Goal: Information Seeking & Learning: Compare options

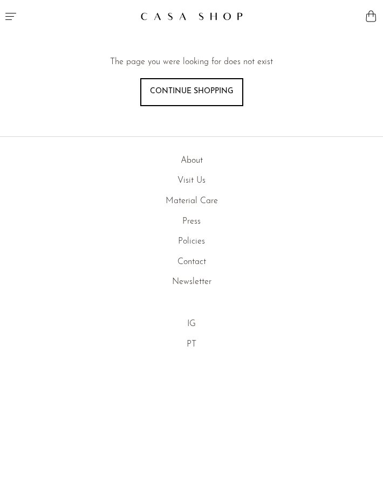
click at [3, 17] on button "Menu" at bounding box center [95, 16] width 191 height 32
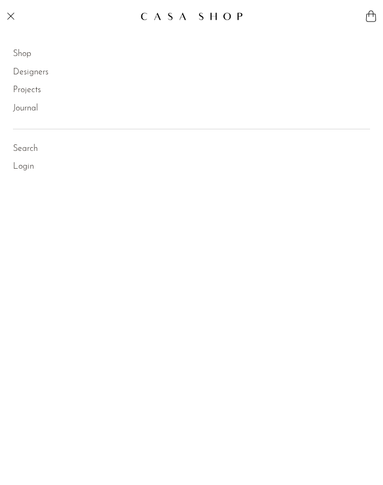
click at [28, 56] on link "Shop" at bounding box center [22, 54] width 18 height 14
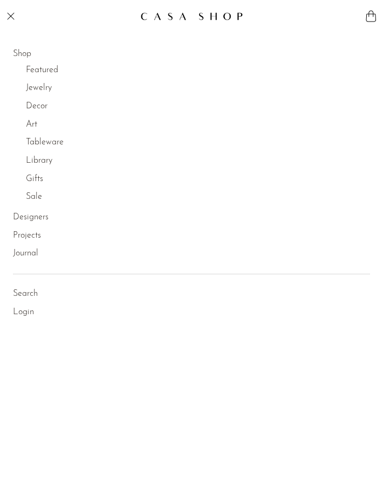
click at [43, 88] on link "Jewelry" at bounding box center [39, 88] width 26 height 14
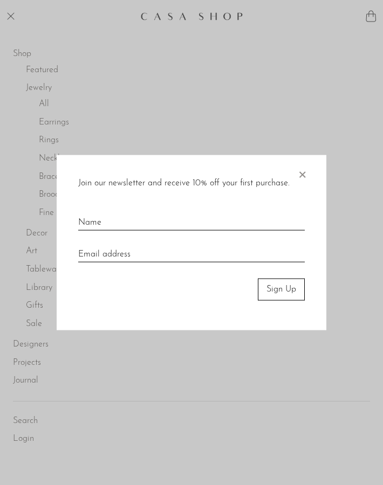
click at [303, 169] on span "×" at bounding box center [302, 172] width 11 height 35
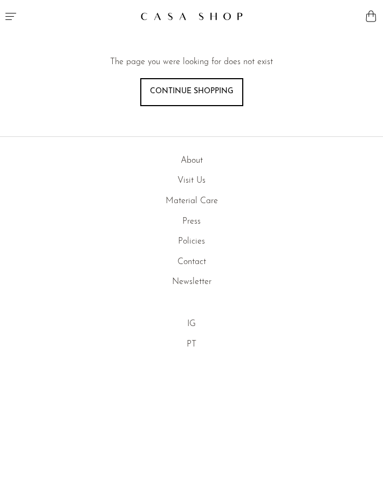
click at [9, 17] on icon "Menu" at bounding box center [10, 16] width 13 height 13
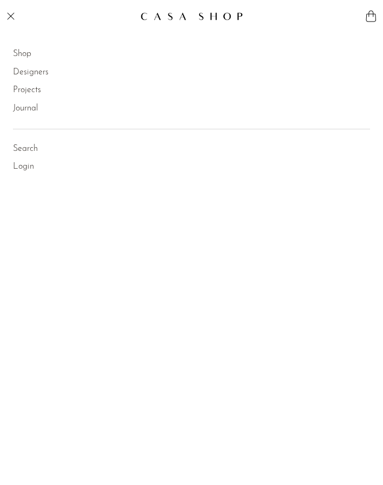
click at [23, 56] on link "Shop" at bounding box center [22, 54] width 18 height 14
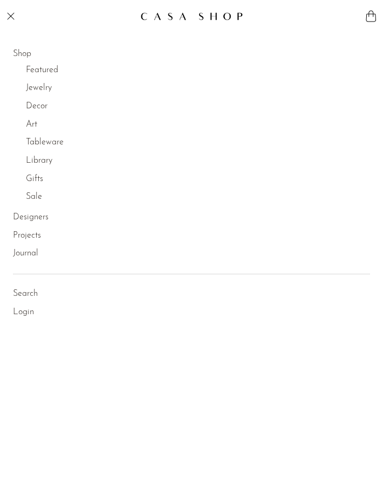
click at [32, 92] on link "Jewelry" at bounding box center [39, 88] width 26 height 14
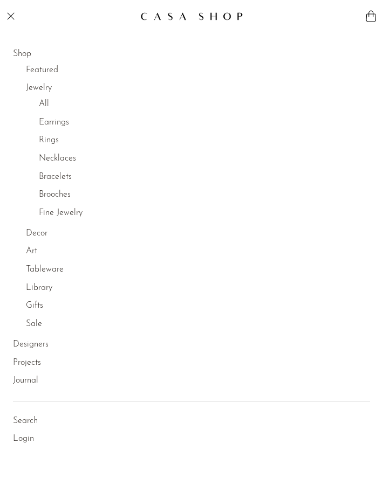
click at [46, 106] on link "All" at bounding box center [44, 105] width 10 height 14
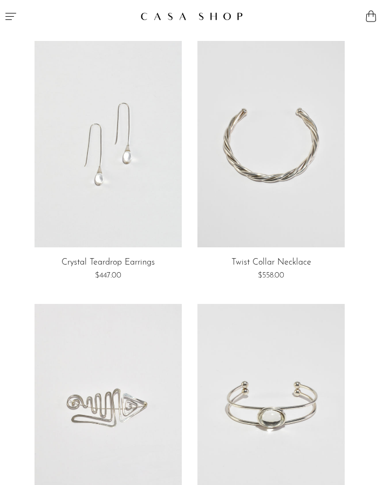
click at [113, 181] on link at bounding box center [108, 144] width 147 height 206
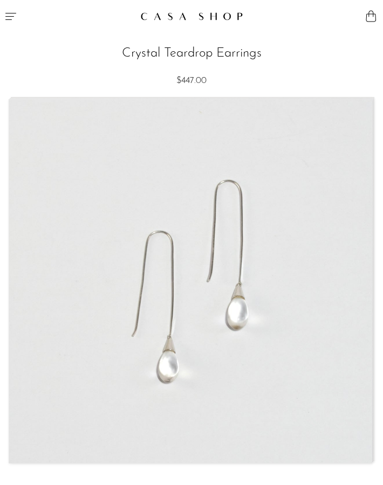
click at [218, 313] on img at bounding box center [190, 282] width 362 height 364
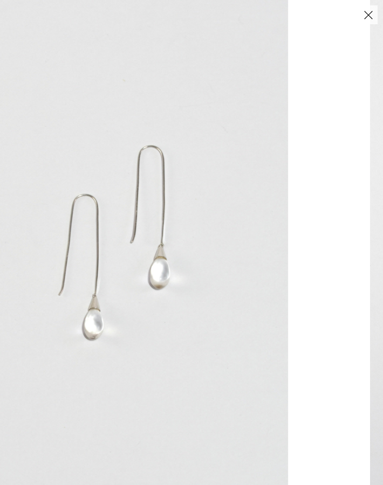
drag, startPoint x: 279, startPoint y: 291, endPoint x: 92, endPoint y: 273, distance: 188.0
click at [95, 274] on img at bounding box center [114, 242] width 347 height 485
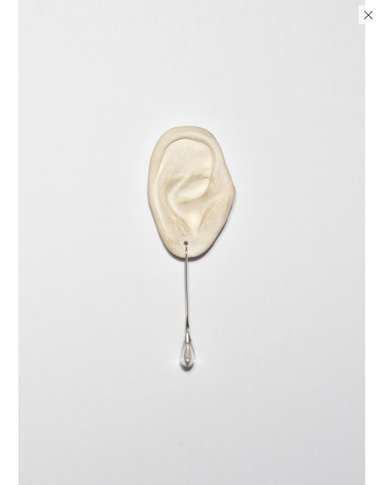
drag, startPoint x: 293, startPoint y: 292, endPoint x: 78, endPoint y: 252, distance: 218.3
click at [227, 290] on img at bounding box center [191, 242] width 347 height 485
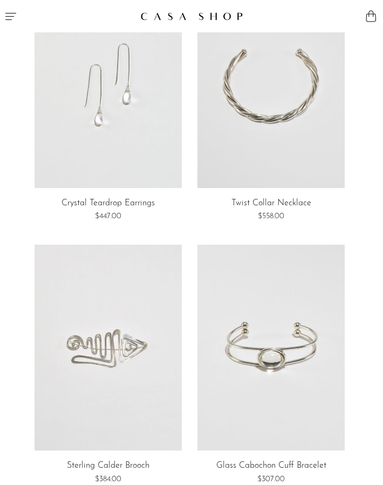
scroll to position [55, 0]
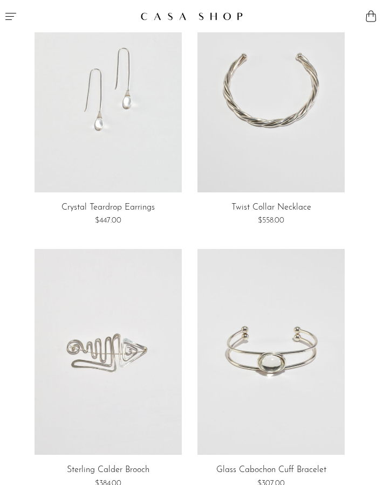
click at [113, 379] on link at bounding box center [108, 352] width 147 height 206
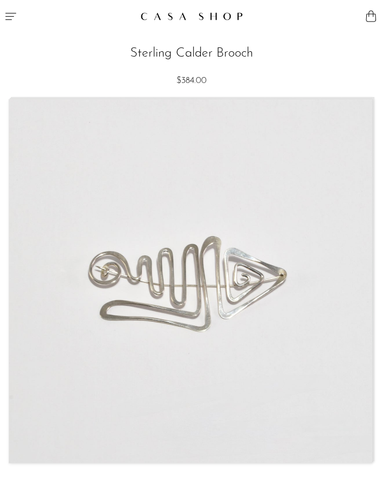
click at [189, 317] on img at bounding box center [190, 282] width 362 height 364
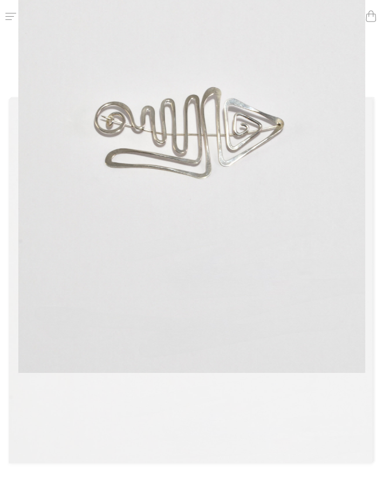
drag, startPoint x: 190, startPoint y: 317, endPoint x: 198, endPoint y: 95, distance: 221.9
click at [195, 108] on img at bounding box center [191, 130] width 347 height 485
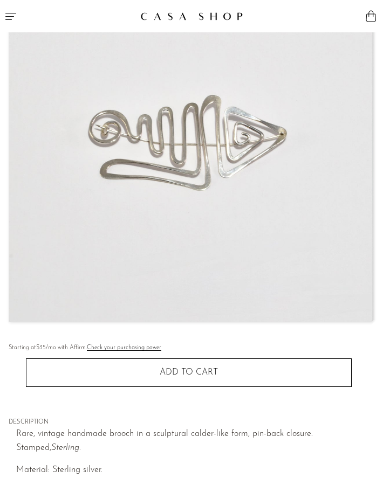
scroll to position [217, 0]
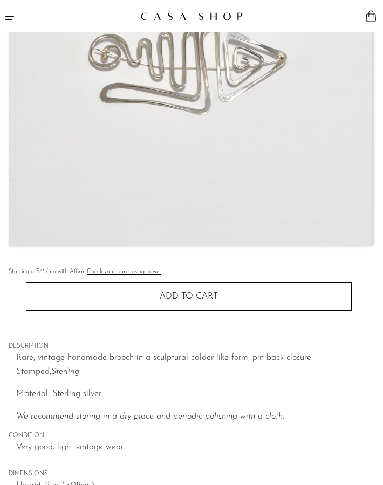
click at [241, 191] on img at bounding box center [190, 64] width 362 height 364
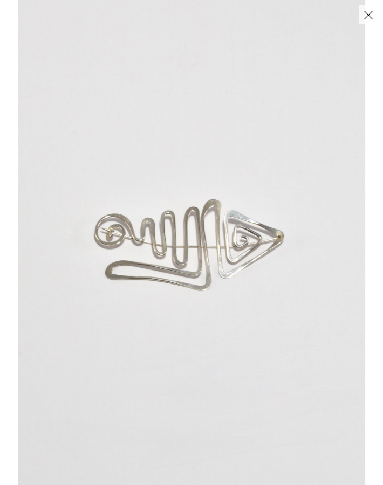
drag, startPoint x: 303, startPoint y: 184, endPoint x: 92, endPoint y: 167, distance: 211.0
click at [118, 168] on img at bounding box center [191, 242] width 347 height 485
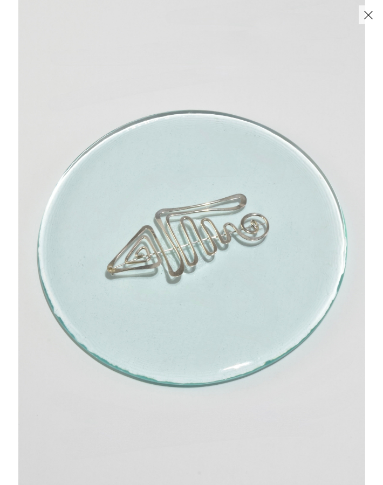
drag, startPoint x: 322, startPoint y: 222, endPoint x: 97, endPoint y: 188, distance: 228.0
click at [120, 194] on img at bounding box center [191, 242] width 347 height 485
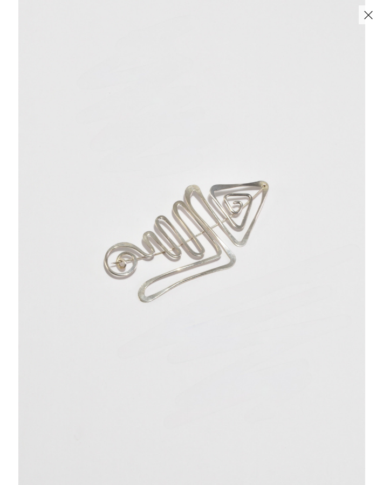
drag, startPoint x: 344, startPoint y: 227, endPoint x: 100, endPoint y: 202, distance: 244.6
click at [142, 213] on img at bounding box center [191, 242] width 347 height 485
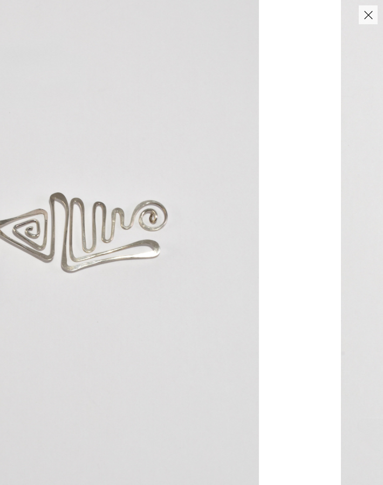
drag, startPoint x: 320, startPoint y: 246, endPoint x: 58, endPoint y: 190, distance: 268.2
click at [87, 200] on img at bounding box center [85, 242] width 347 height 485
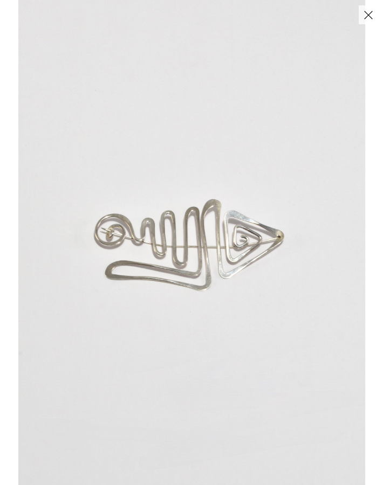
click at [371, 18] on button "Close" at bounding box center [368, 14] width 19 height 19
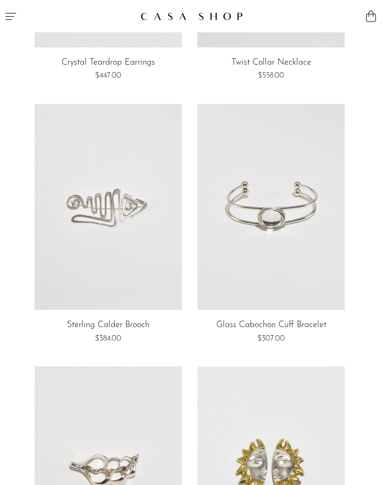
scroll to position [202, 0]
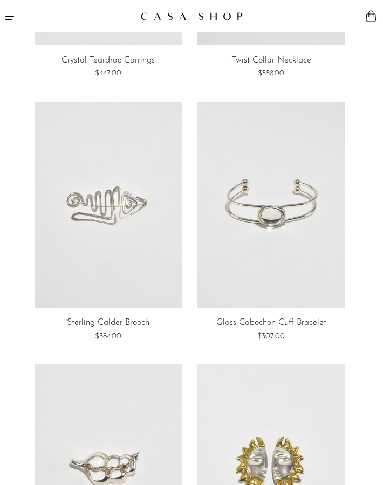
click at [263, 257] on link at bounding box center [270, 205] width 147 height 206
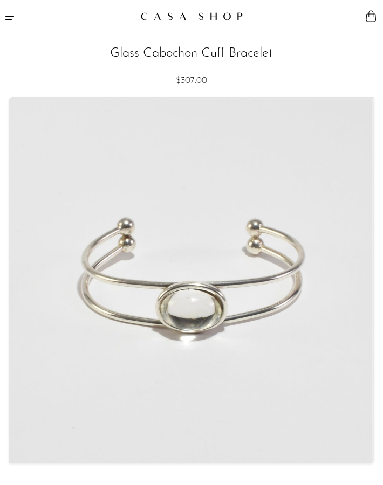
click at [196, 277] on img at bounding box center [190, 282] width 362 height 364
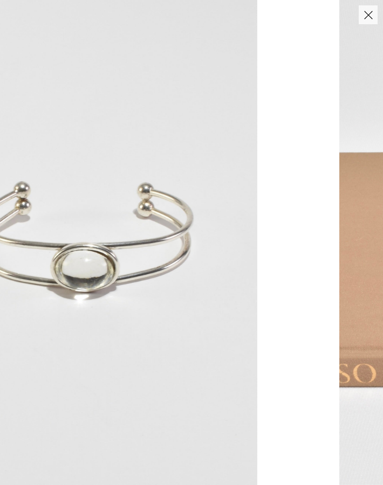
drag, startPoint x: 297, startPoint y: 273, endPoint x: 142, endPoint y: 254, distance: 156.0
click at [157, 254] on img at bounding box center [83, 242] width 347 height 485
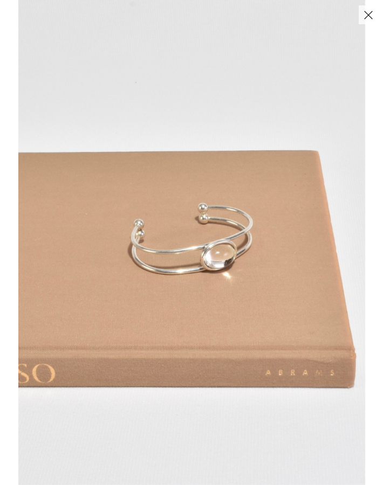
drag, startPoint x: 368, startPoint y: 283, endPoint x: 185, endPoint y: 286, distance: 183.4
click at [185, 286] on div at bounding box center [209, 242] width 383 height 485
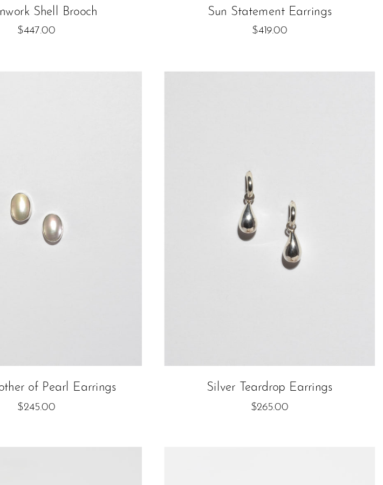
scroll to position [634, 0]
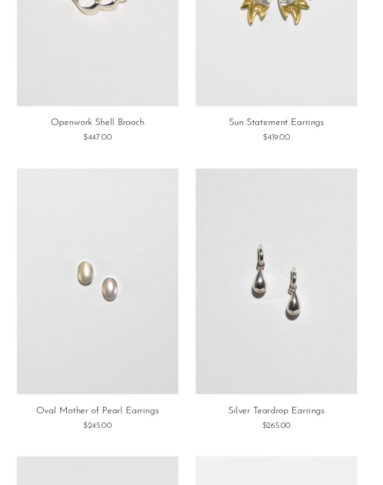
click at [313, 345] on link at bounding box center [270, 299] width 147 height 206
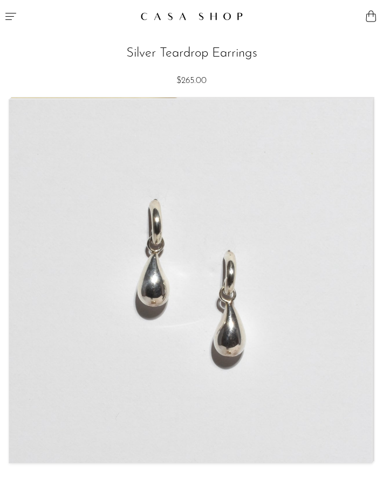
click at [223, 314] on img at bounding box center [190, 282] width 362 height 364
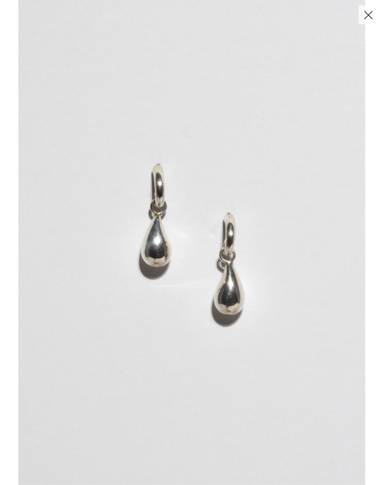
drag, startPoint x: 301, startPoint y: 303, endPoint x: 56, endPoint y: 264, distance: 247.9
click at [71, 268] on img at bounding box center [191, 242] width 347 height 485
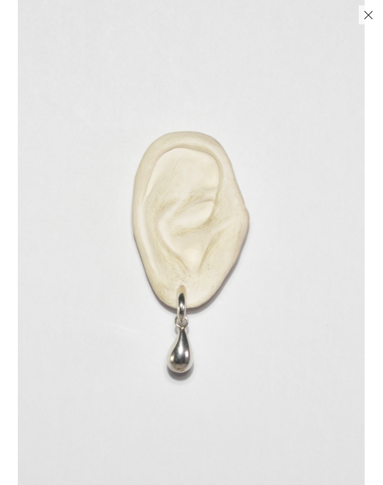
drag, startPoint x: 282, startPoint y: 285, endPoint x: 78, endPoint y: 256, distance: 206.0
click at [133, 273] on img at bounding box center [191, 242] width 347 height 485
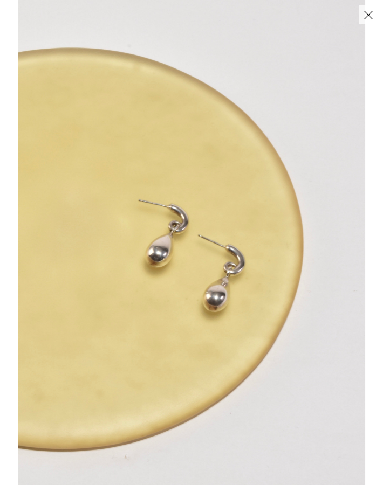
drag, startPoint x: 274, startPoint y: 283, endPoint x: 97, endPoint y: 235, distance: 183.7
click at [227, 277] on img at bounding box center [191, 242] width 347 height 485
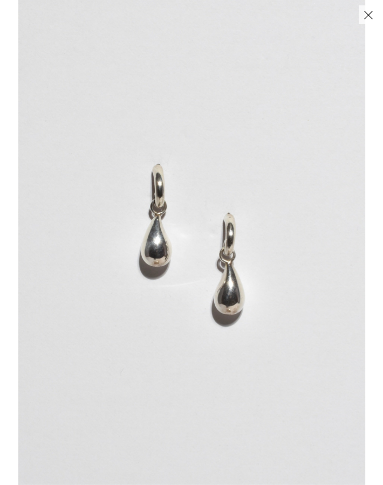
drag, startPoint x: 309, startPoint y: 300, endPoint x: 40, endPoint y: 195, distance: 288.5
click at [113, 231] on img at bounding box center [191, 242] width 347 height 485
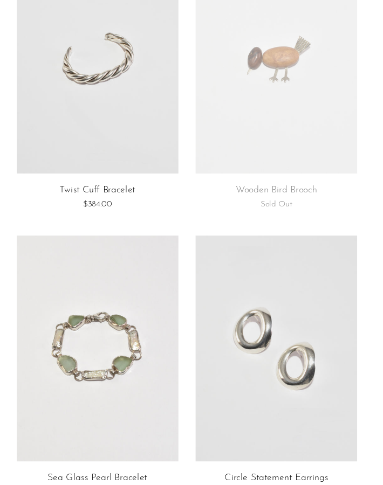
scroll to position [1248, 0]
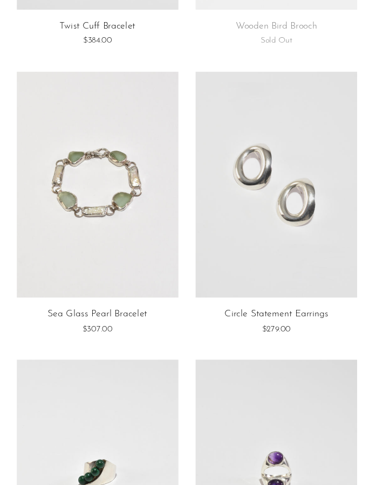
click at [134, 173] on link at bounding box center [108, 211] width 147 height 206
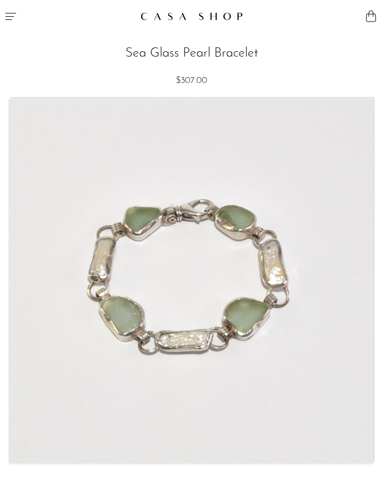
click at [225, 344] on div at bounding box center [191, 281] width 364 height 365
click at [240, 346] on img at bounding box center [190, 282] width 362 height 364
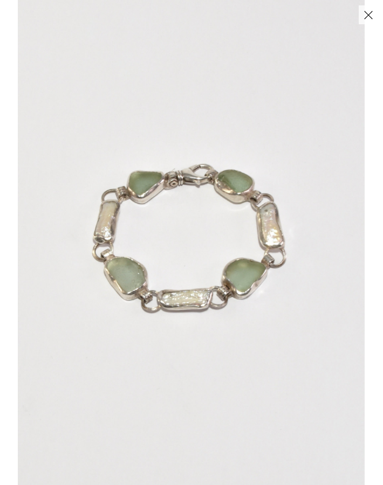
drag, startPoint x: 306, startPoint y: 324, endPoint x: 71, endPoint y: 293, distance: 237.1
click at [96, 297] on img at bounding box center [191, 242] width 347 height 485
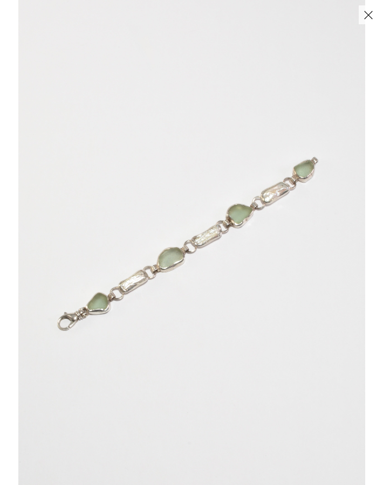
drag, startPoint x: 313, startPoint y: 310, endPoint x: 49, endPoint y: 258, distance: 269.4
click at [99, 271] on img at bounding box center [191, 242] width 347 height 485
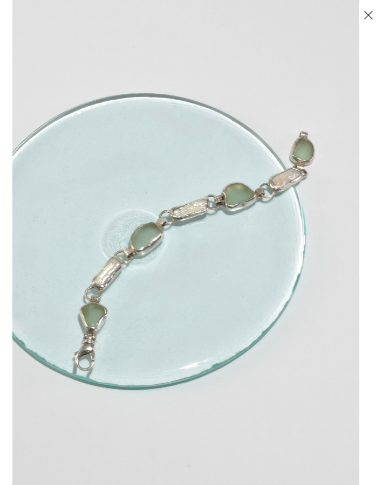
drag, startPoint x: 228, startPoint y: 269, endPoint x: 93, endPoint y: 268, distance: 134.3
click at [104, 268] on img at bounding box center [185, 242] width 347 height 485
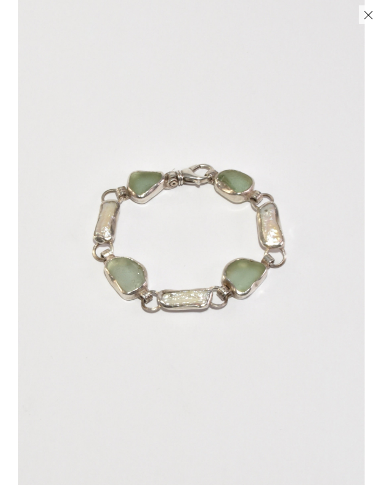
drag, startPoint x: 245, startPoint y: 277, endPoint x: 24, endPoint y: 254, distance: 222.9
click at [24, 254] on img at bounding box center [191, 242] width 347 height 485
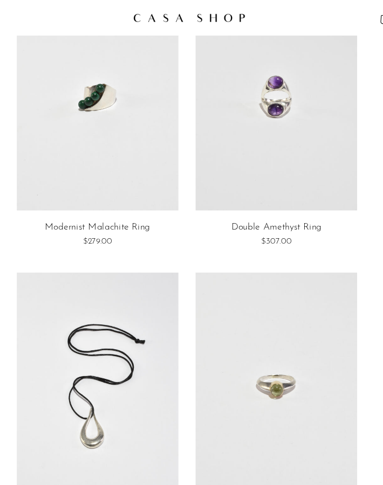
scroll to position [1632, 0]
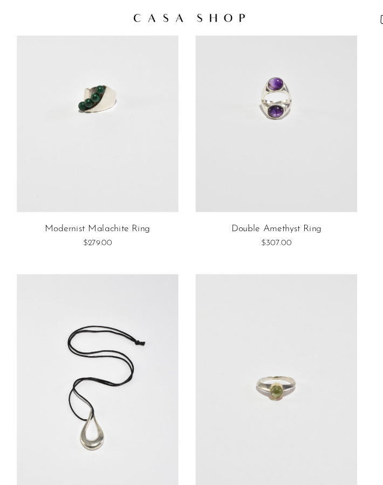
click at [265, 90] on link at bounding box center [270, 90] width 147 height 206
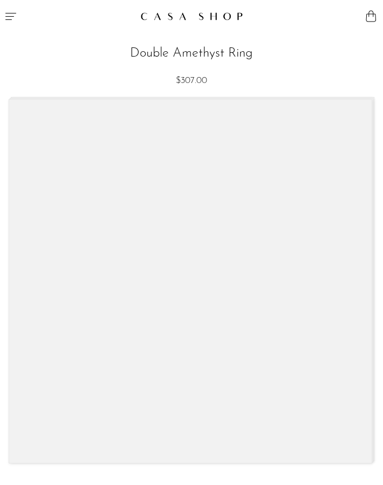
click at [228, 239] on div at bounding box center [191, 281] width 364 height 365
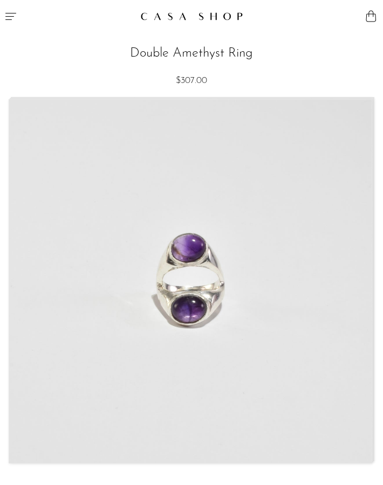
click at [263, 257] on img at bounding box center [190, 282] width 362 height 364
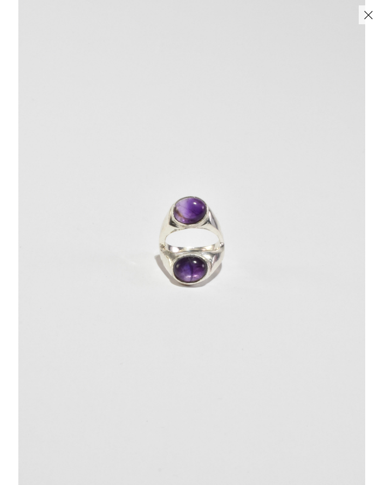
click at [92, 235] on img at bounding box center [191, 242] width 347 height 485
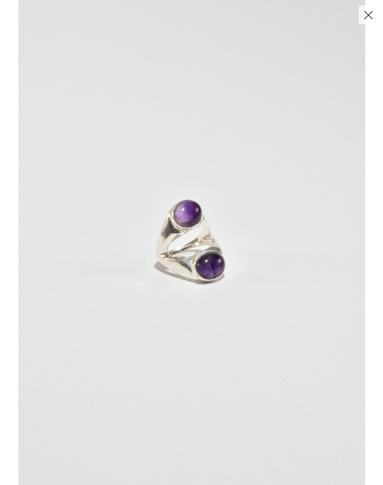
drag, startPoint x: 311, startPoint y: 266, endPoint x: 124, endPoint y: 250, distance: 187.3
click at [161, 254] on img at bounding box center [191, 242] width 347 height 485
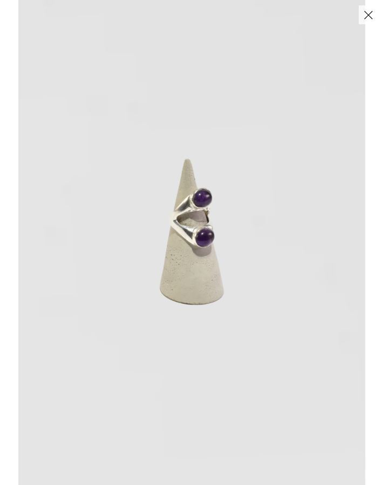
drag, startPoint x: 280, startPoint y: 255, endPoint x: 94, endPoint y: 206, distance: 191.9
click at [110, 214] on img at bounding box center [191, 242] width 347 height 485
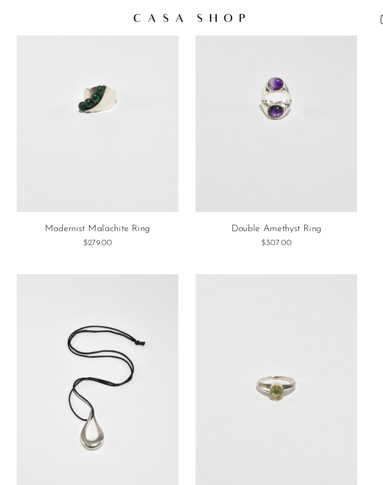
scroll to position [1869, 0]
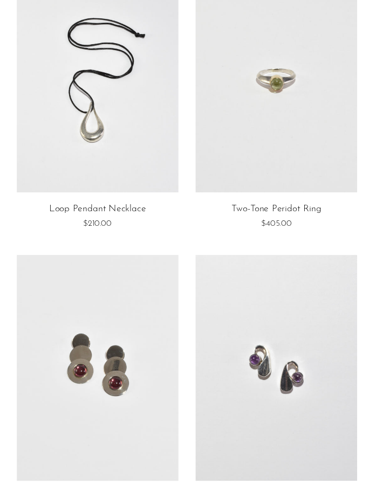
click at [272, 143] on link at bounding box center [270, 115] width 147 height 206
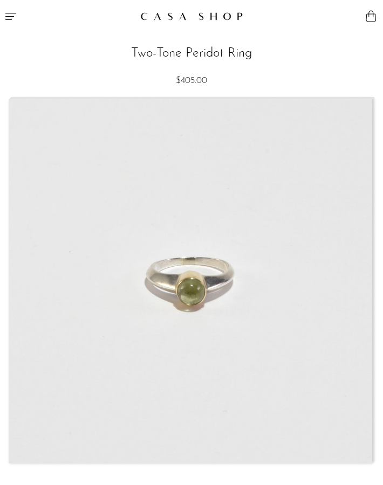
click at [251, 252] on img at bounding box center [190, 282] width 362 height 364
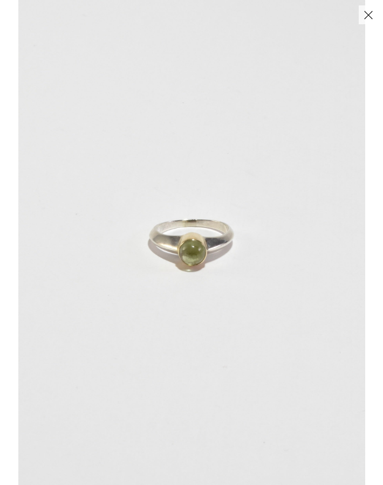
drag, startPoint x: 280, startPoint y: 268, endPoint x: 58, endPoint y: 232, distance: 224.5
click at [74, 236] on img at bounding box center [191, 242] width 347 height 485
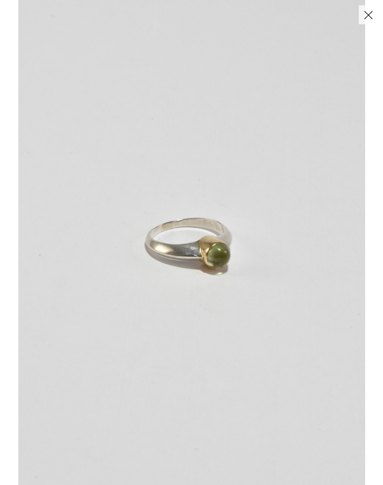
drag, startPoint x: 275, startPoint y: 259, endPoint x: 80, endPoint y: 217, distance: 198.7
click at [96, 222] on img at bounding box center [191, 242] width 347 height 485
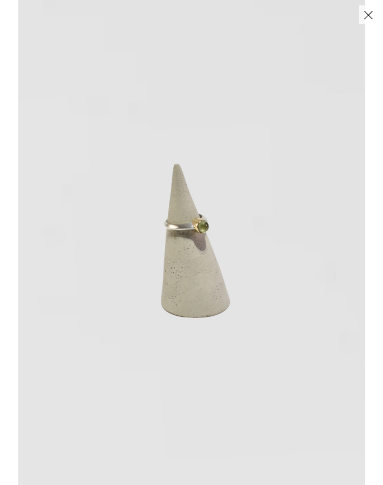
drag, startPoint x: 302, startPoint y: 244, endPoint x: 156, endPoint y: 213, distance: 149.0
click at [235, 238] on img at bounding box center [191, 242] width 347 height 485
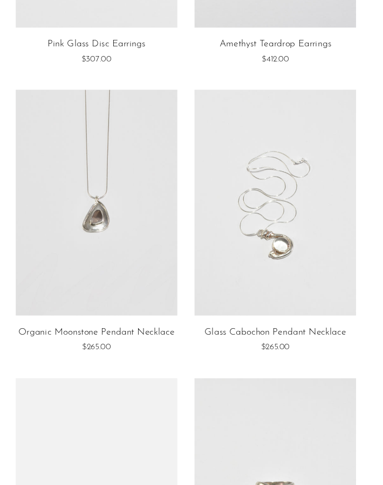
scroll to position [2285, 0]
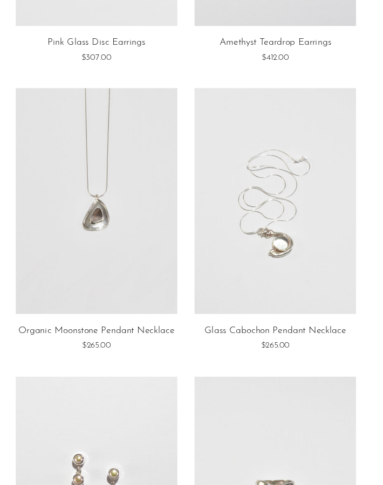
click at [119, 243] on link at bounding box center [108, 226] width 147 height 206
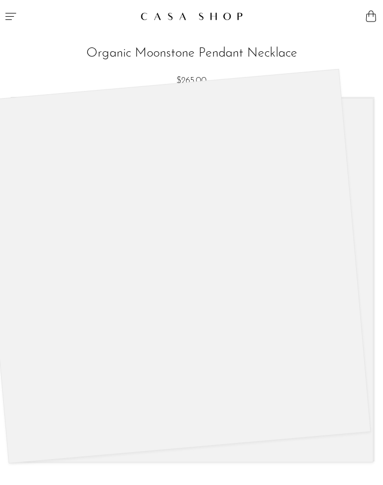
click at [137, 235] on div at bounding box center [174, 266] width 394 height 395
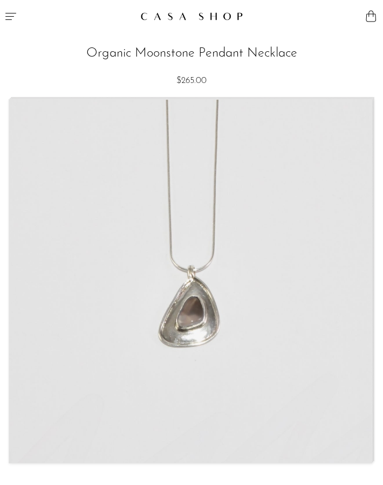
click at [137, 235] on img at bounding box center [190, 282] width 362 height 364
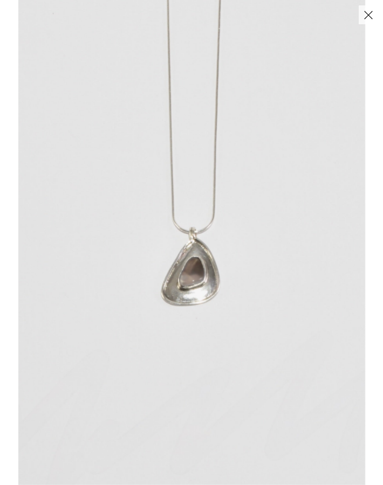
drag, startPoint x: 255, startPoint y: 259, endPoint x: 99, endPoint y: 234, distance: 157.9
click at [126, 241] on img at bounding box center [191, 242] width 347 height 485
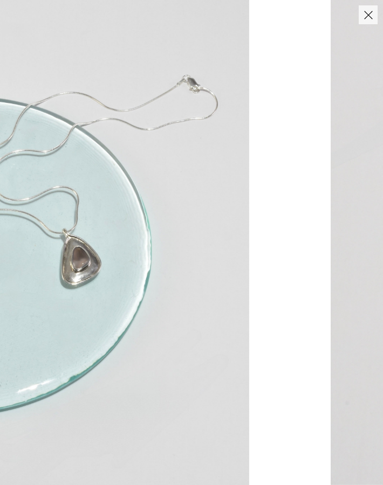
drag, startPoint x: 337, startPoint y: 248, endPoint x: 109, endPoint y: 215, distance: 230.4
click at [132, 219] on img at bounding box center [75, 242] width 347 height 485
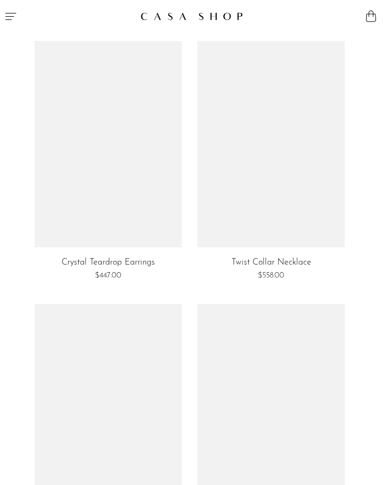
scroll to position [2285, 0]
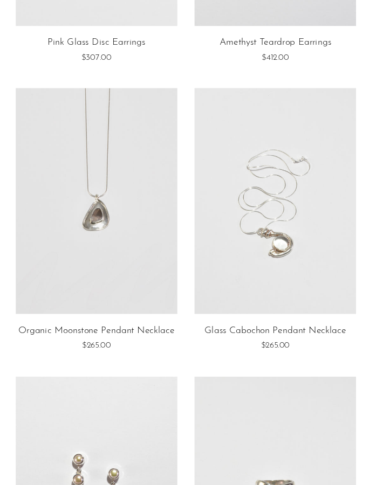
click at [243, 243] on link at bounding box center [270, 226] width 147 height 206
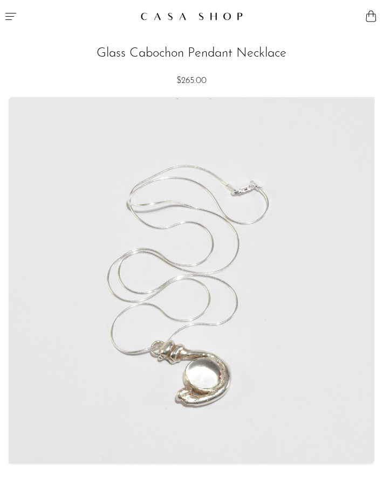
click at [244, 221] on img at bounding box center [190, 282] width 362 height 364
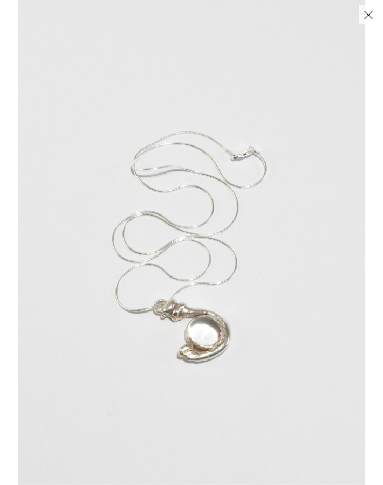
drag, startPoint x: 292, startPoint y: 255, endPoint x: 133, endPoint y: 221, distance: 162.6
click at [145, 228] on img at bounding box center [191, 242] width 347 height 485
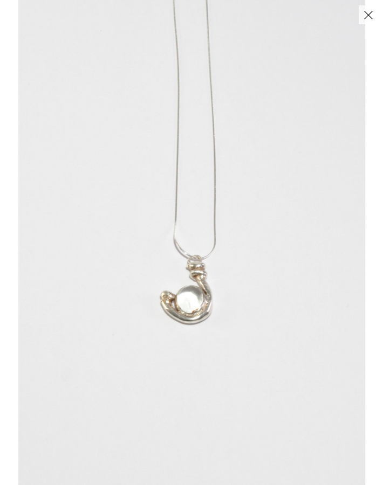
drag, startPoint x: 320, startPoint y: 224, endPoint x: 112, endPoint y: 191, distance: 210.8
click at [134, 196] on img at bounding box center [191, 242] width 347 height 485
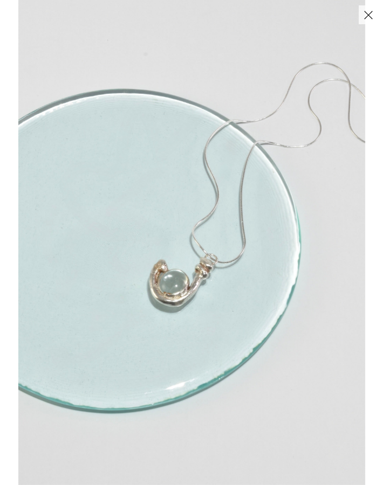
drag, startPoint x: 302, startPoint y: 210, endPoint x: 147, endPoint y: 188, distance: 156.3
click at [256, 208] on img at bounding box center [191, 242] width 347 height 485
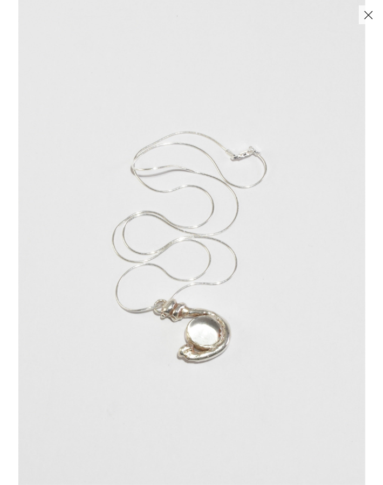
drag, startPoint x: 331, startPoint y: 337, endPoint x: 94, endPoint y: 276, distance: 245.0
click at [106, 280] on img at bounding box center [191, 242] width 347 height 485
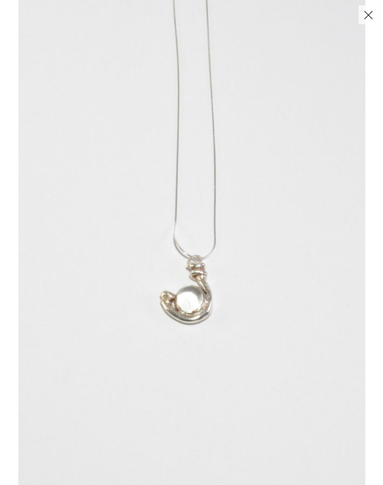
drag, startPoint x: 353, startPoint y: 384, endPoint x: 94, endPoint y: 294, distance: 273.4
click at [127, 314] on img at bounding box center [191, 242] width 347 height 485
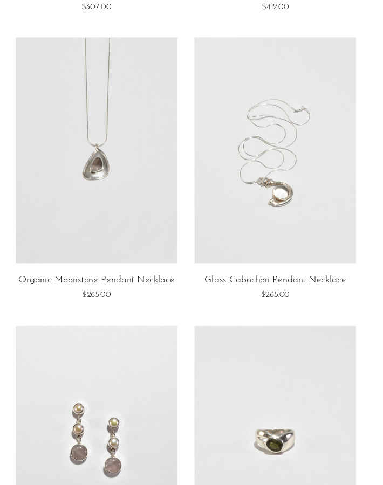
scroll to position [2462, 0]
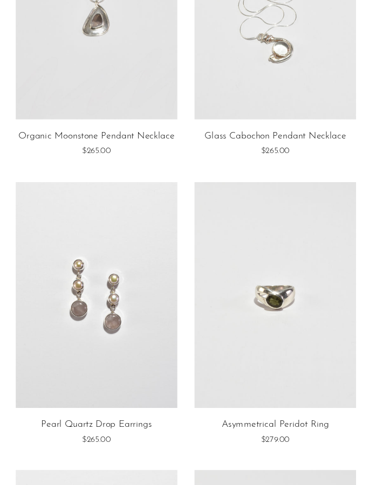
click at [134, 345] on link at bounding box center [108, 312] width 147 height 206
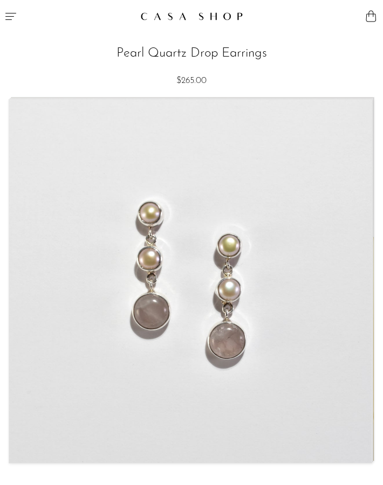
click at [156, 264] on img at bounding box center [190, 282] width 362 height 364
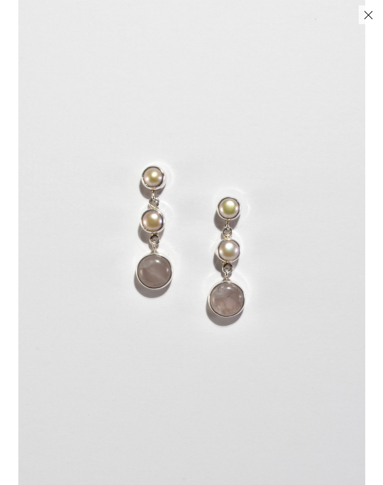
drag, startPoint x: 263, startPoint y: 284, endPoint x: 91, endPoint y: 240, distance: 177.0
click at [133, 255] on img at bounding box center [191, 242] width 347 height 485
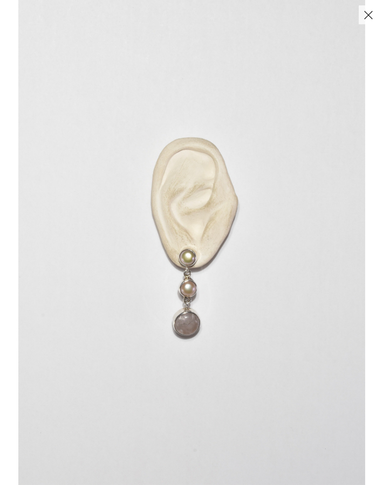
drag, startPoint x: 339, startPoint y: 353, endPoint x: 111, endPoint y: 299, distance: 233.9
click at [297, 350] on img at bounding box center [191, 242] width 347 height 485
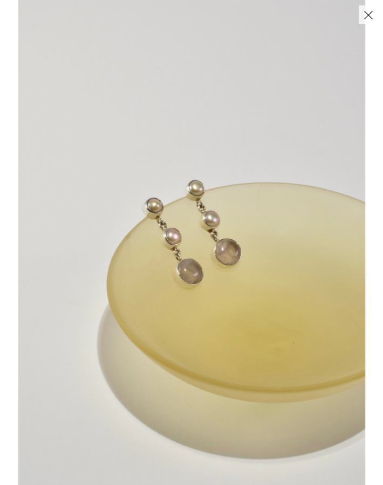
drag, startPoint x: 60, startPoint y: 230, endPoint x: 293, endPoint y: 242, distance: 233.3
click at [281, 241] on img at bounding box center [191, 242] width 347 height 485
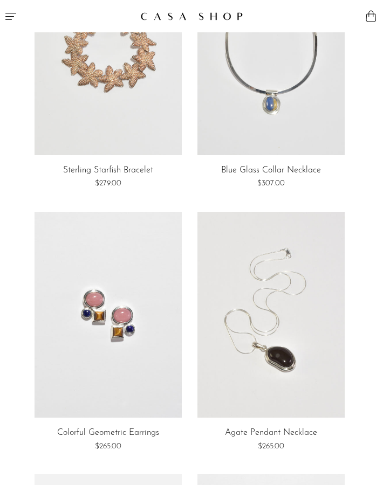
scroll to position [4038, 0]
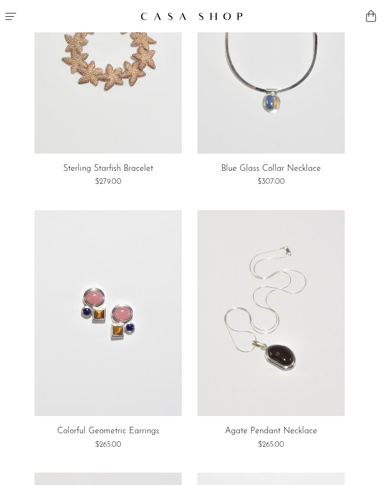
click at [12, 17] on icon "Menu" at bounding box center [10, 16] width 13 height 13
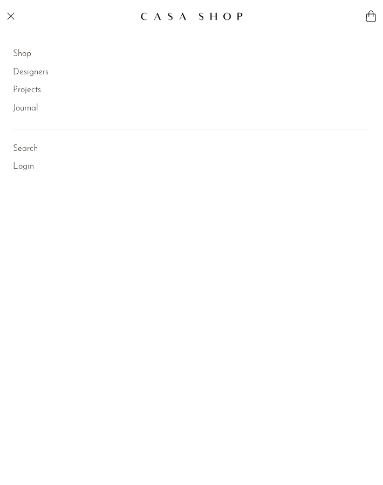
click at [13, 53] on link "Shop" at bounding box center [22, 54] width 18 height 14
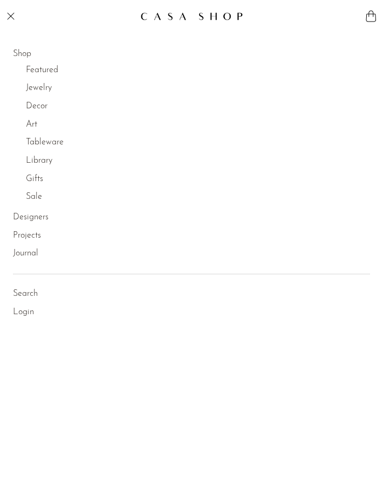
click at [40, 88] on link "Jewelry" at bounding box center [39, 88] width 26 height 14
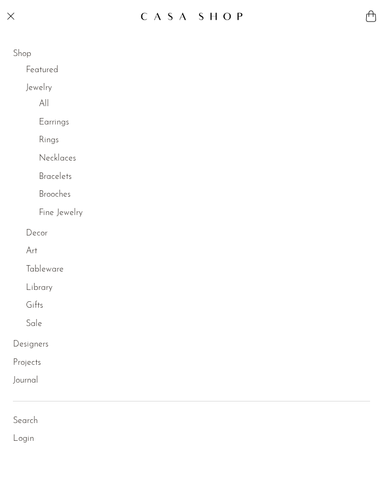
click at [49, 126] on link "Earrings" at bounding box center [54, 123] width 30 height 14
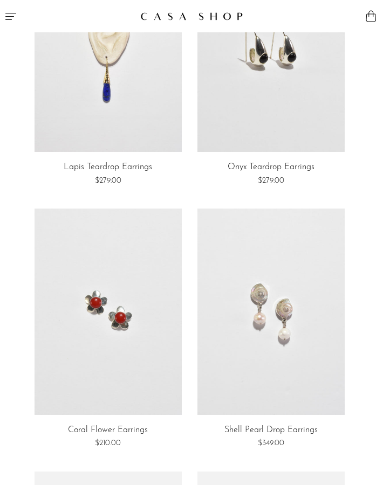
scroll to position [1416, 0]
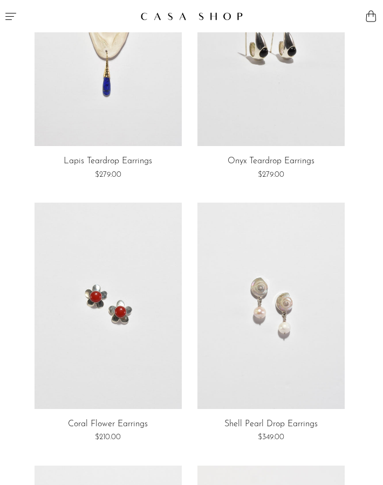
click at [145, 83] on link at bounding box center [108, 43] width 147 height 206
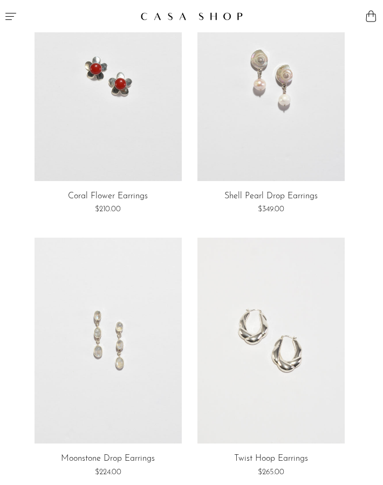
scroll to position [1648, 0]
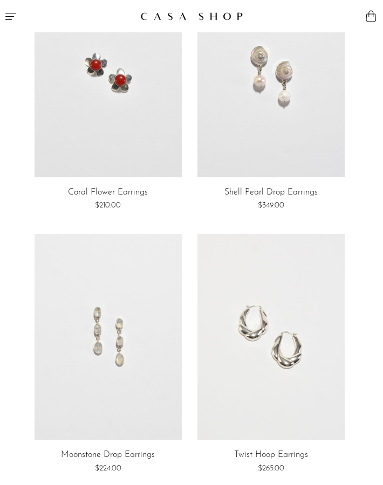
click at [108, 356] on link at bounding box center [108, 337] width 147 height 206
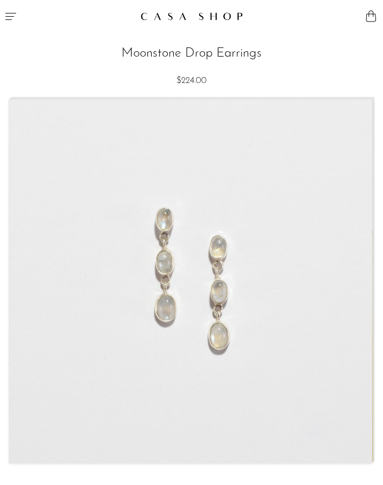
click at [235, 268] on img at bounding box center [190, 282] width 362 height 364
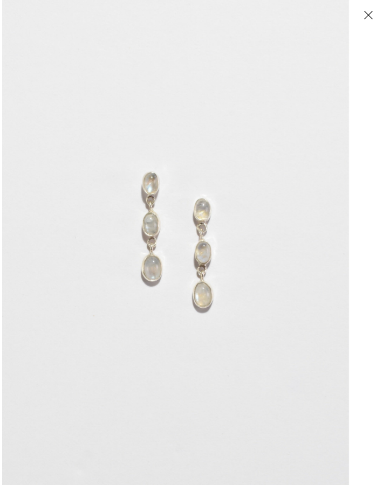
drag, startPoint x: 235, startPoint y: 268, endPoint x: 84, endPoint y: 246, distance: 152.6
click at [94, 251] on img at bounding box center [175, 242] width 347 height 485
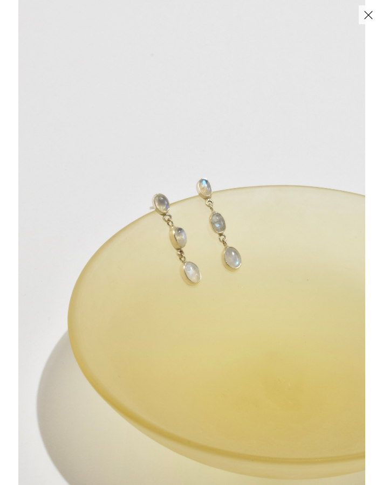
drag, startPoint x: 324, startPoint y: 282, endPoint x: 107, endPoint y: 231, distance: 222.8
click at [284, 280] on img at bounding box center [191, 242] width 347 height 485
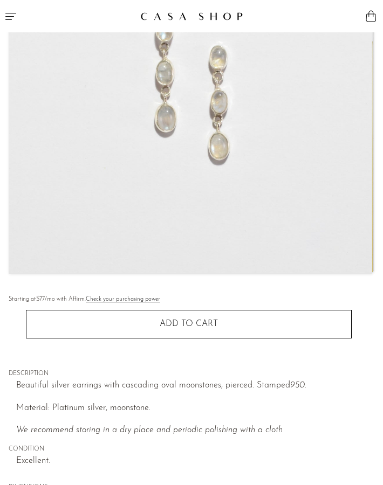
scroll to position [437, 0]
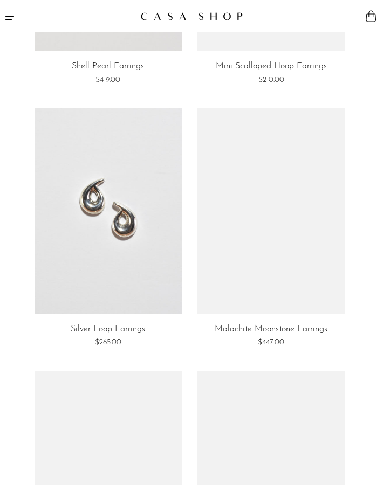
scroll to position [3879, 0]
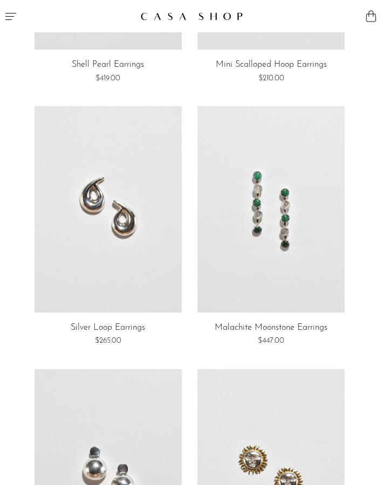
click at [295, 258] on link at bounding box center [270, 209] width 147 height 206
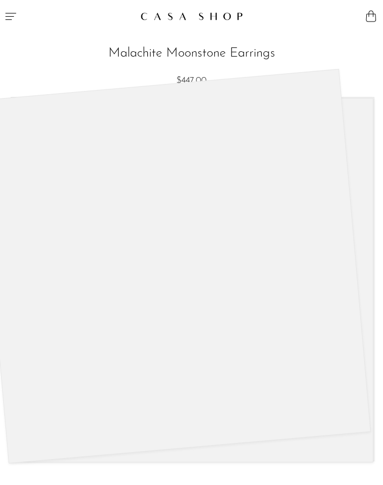
click at [202, 282] on div at bounding box center [174, 266] width 394 height 395
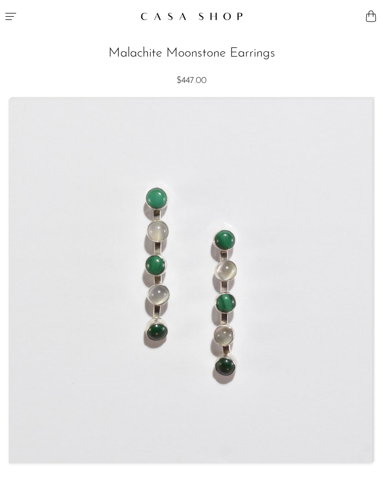
click at [202, 282] on img at bounding box center [190, 282] width 362 height 364
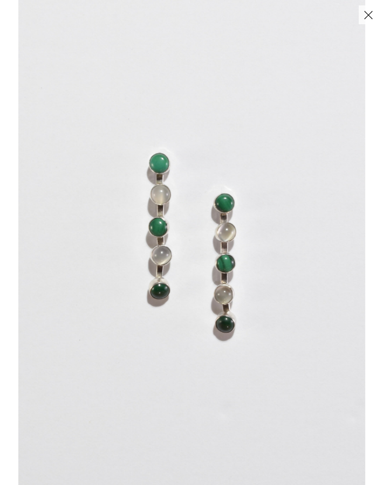
drag, startPoint x: 271, startPoint y: 333, endPoint x: 91, endPoint y: 314, distance: 180.7
click at [115, 317] on img at bounding box center [191, 242] width 347 height 485
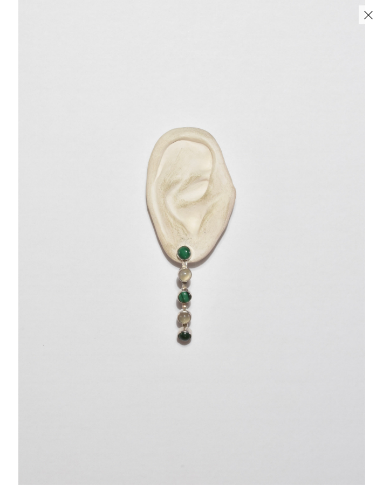
drag, startPoint x: 259, startPoint y: 335, endPoint x: 43, endPoint y: 286, distance: 221.8
click at [203, 321] on img at bounding box center [191, 242] width 347 height 485
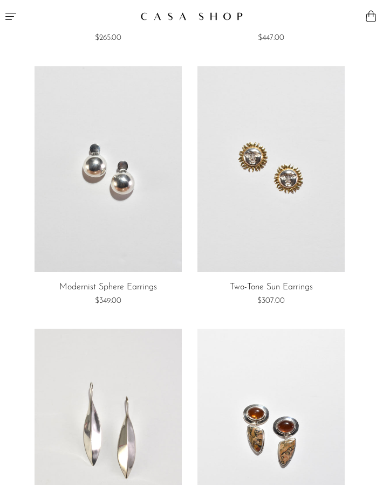
scroll to position [4465, 0]
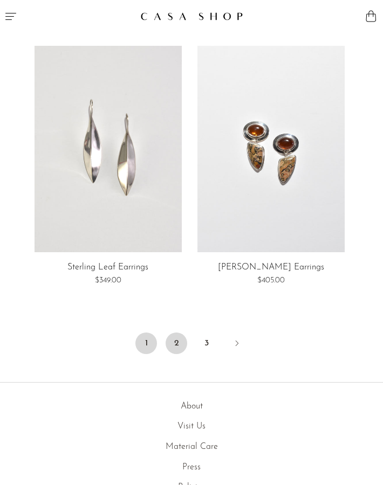
click at [172, 343] on link "2" at bounding box center [177, 344] width 22 height 22
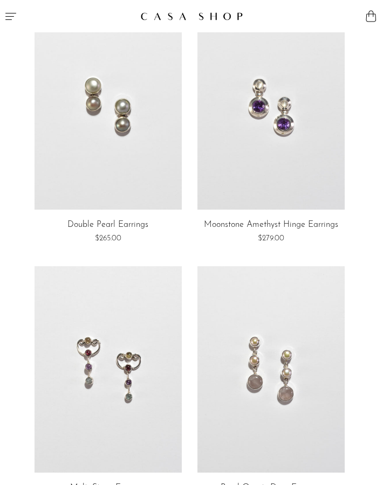
scroll to position [2668, 0]
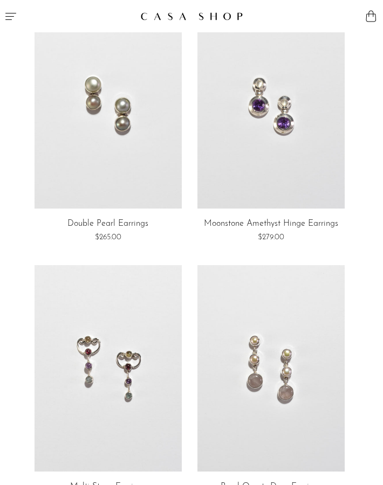
click at [129, 416] on link at bounding box center [108, 368] width 147 height 206
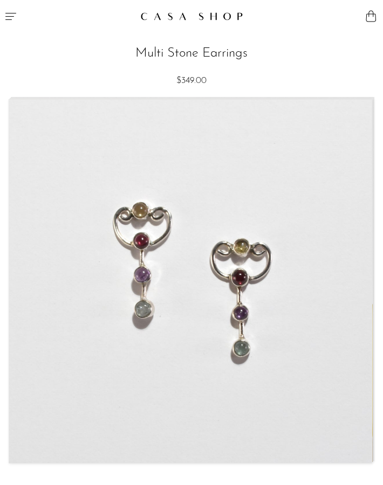
click at [290, 310] on img at bounding box center [190, 282] width 362 height 364
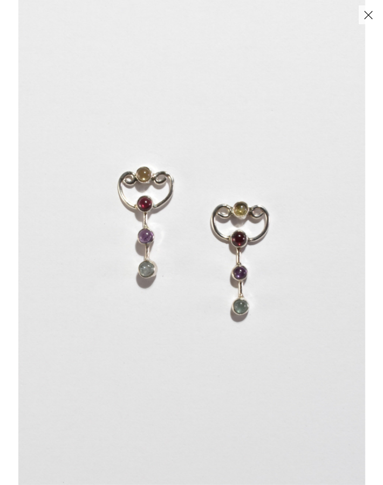
drag, startPoint x: 330, startPoint y: 298, endPoint x: 179, endPoint y: 290, distance: 151.8
click at [196, 293] on img at bounding box center [191, 242] width 347 height 485
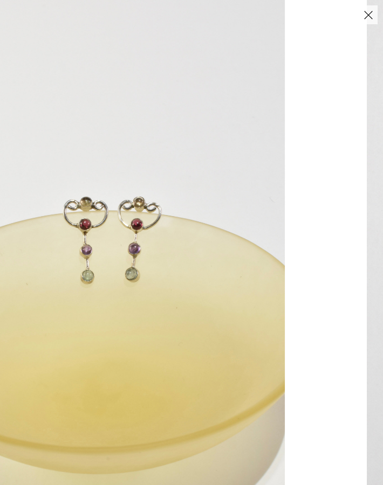
drag, startPoint x: 321, startPoint y: 296, endPoint x: 176, endPoint y: 282, distance: 145.2
click at [189, 284] on img at bounding box center [111, 242] width 347 height 485
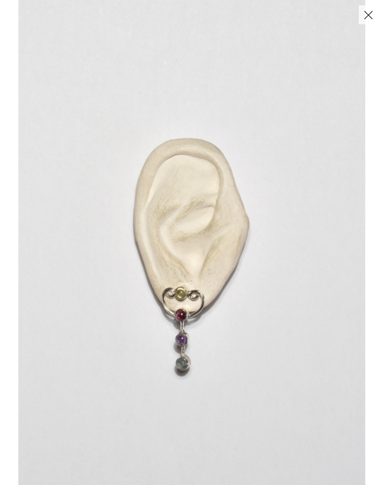
drag, startPoint x: 180, startPoint y: 281, endPoint x: 382, endPoint y: 284, distance: 202.8
click at [365, 285] on img at bounding box center [191, 242] width 347 height 485
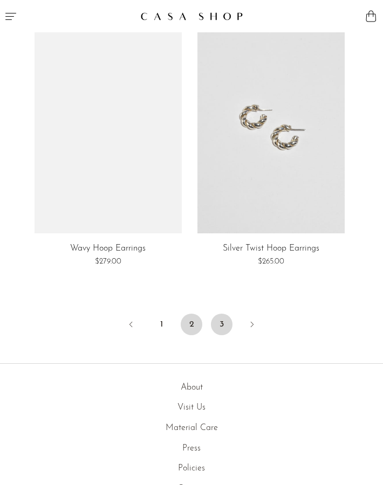
scroll to position [4483, 0]
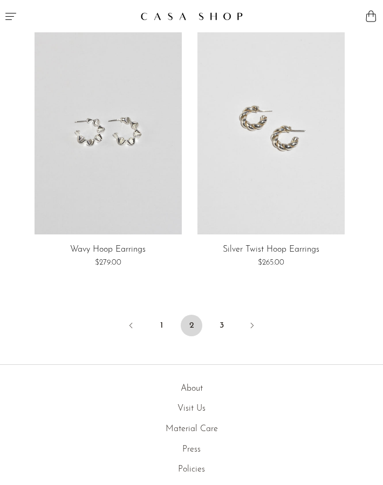
click at [230, 336] on li "3" at bounding box center [222, 327] width 22 height 24
click at [230, 326] on link "3" at bounding box center [222, 326] width 22 height 22
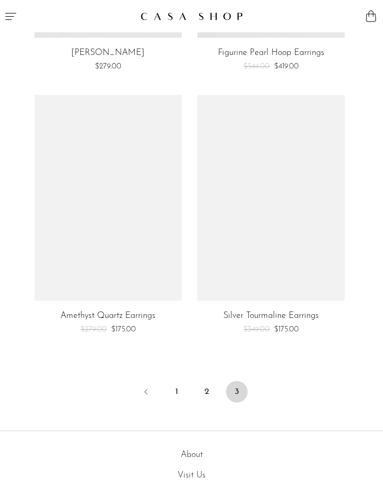
scroll to position [2054, 0]
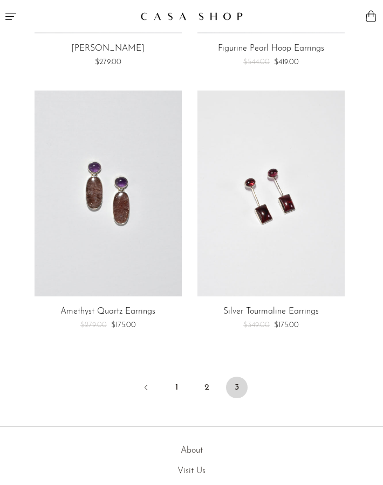
click at [17, 20] on icon "Menu" at bounding box center [10, 16] width 13 height 13
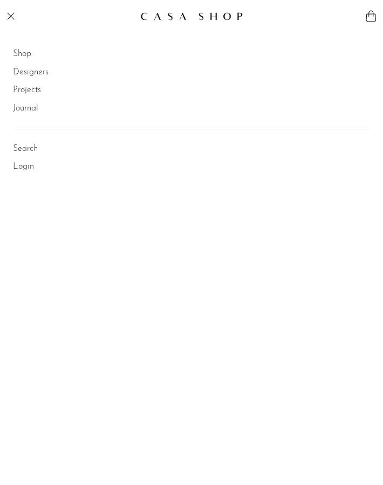
click at [32, 53] on li "Shop Featured New Arrivals Bestsellers Coming Soon Jewelry Jewelry All Earrings…" at bounding box center [191, 54] width 357 height 18
click at [29, 53] on link "Shop" at bounding box center [22, 54] width 18 height 14
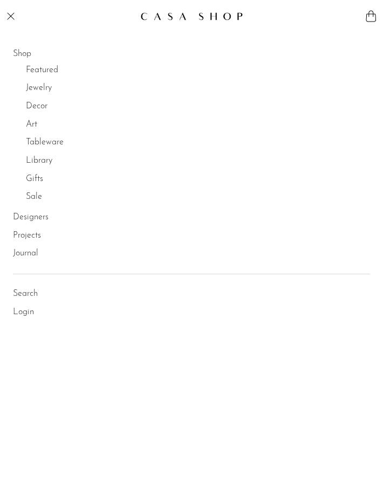
click at [52, 141] on link "Tableware" at bounding box center [45, 143] width 38 height 14
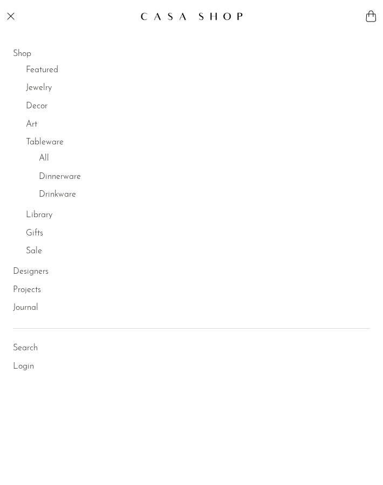
click at [45, 160] on link "All" at bounding box center [44, 159] width 10 height 14
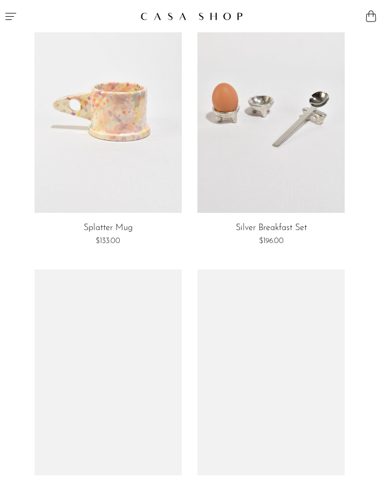
scroll to position [1648, 0]
